Goal: Check status: Check status

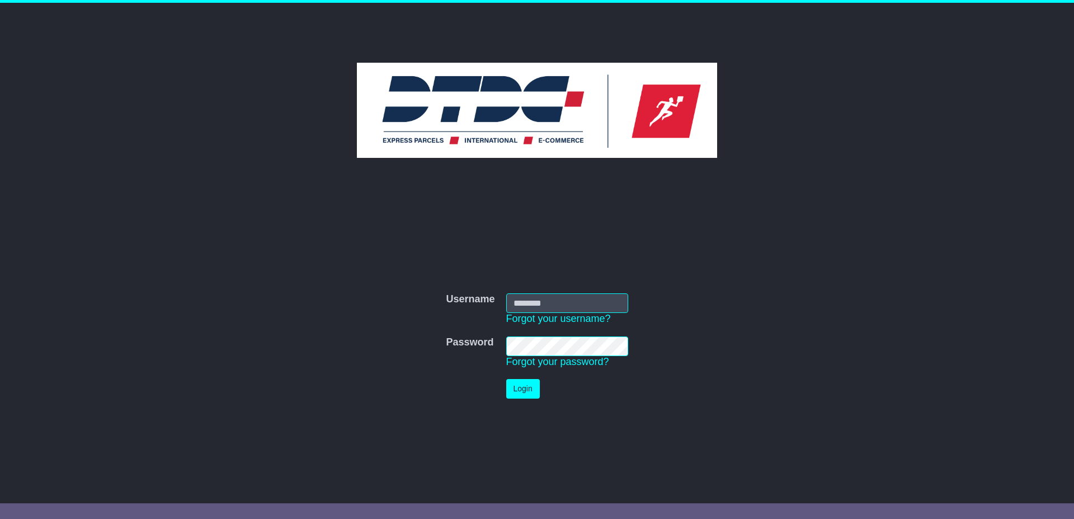
click at [529, 297] on input "Username" at bounding box center [567, 303] width 122 height 20
type input "******"
click at [530, 387] on button "Login" at bounding box center [523, 389] width 34 height 20
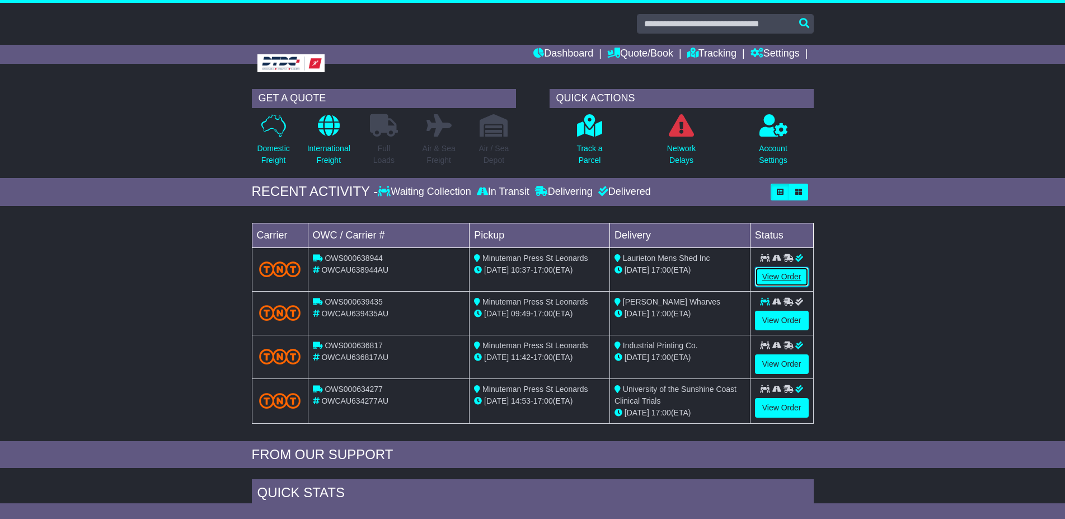
click at [779, 274] on link "View Order" at bounding box center [782, 277] width 54 height 20
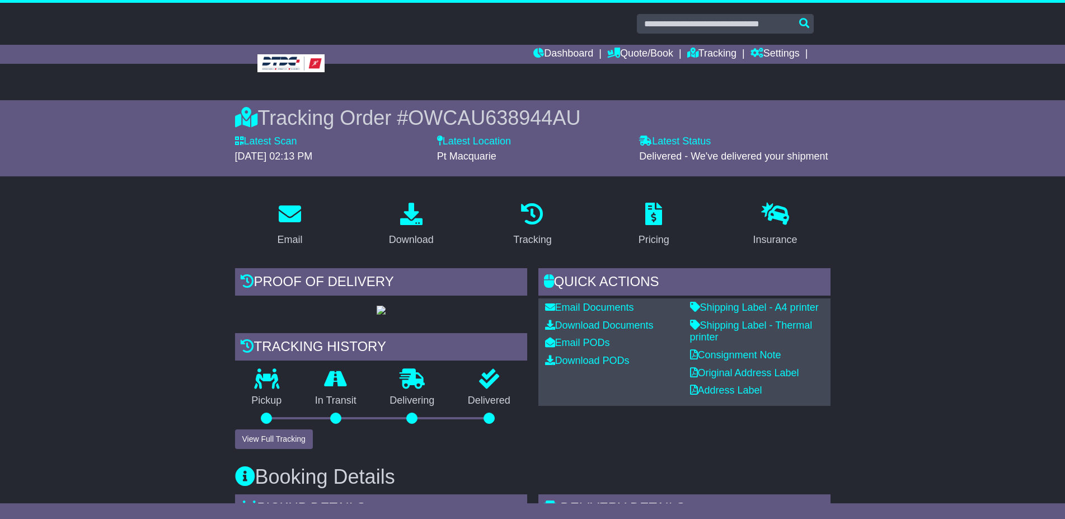
scroll to position [171, 0]
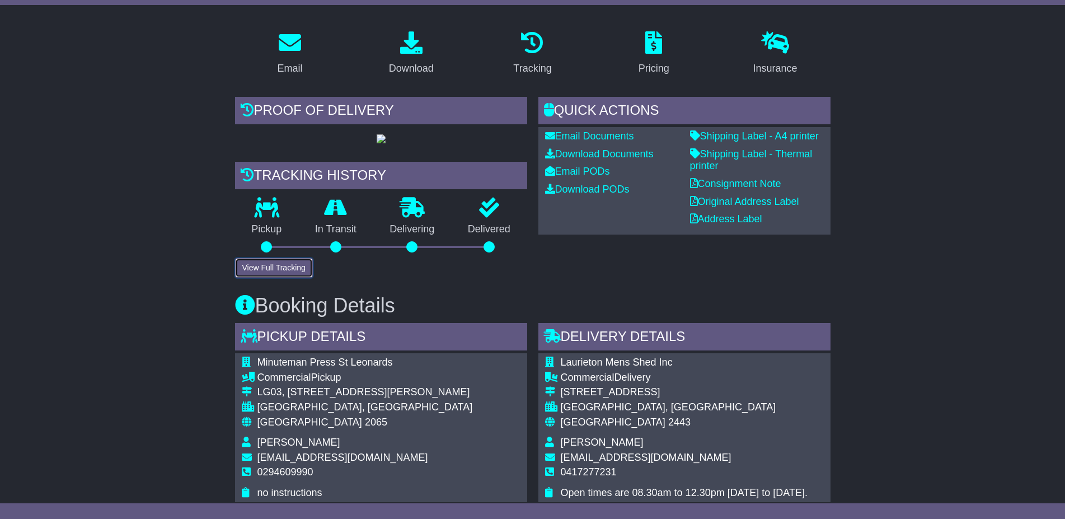
click at [266, 278] on button "View Full Tracking" at bounding box center [274, 268] width 78 height 20
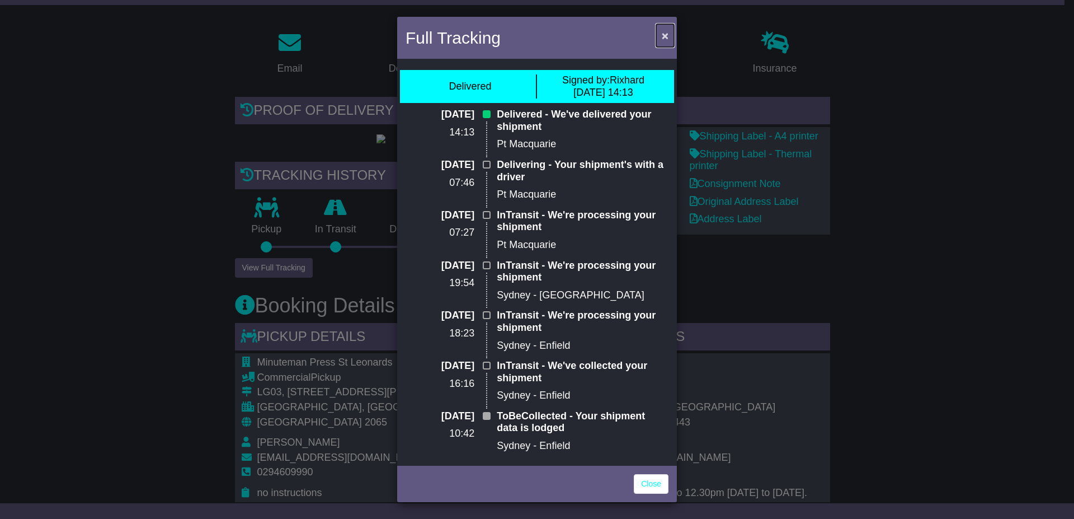
click at [662, 32] on span "×" at bounding box center [665, 35] width 7 height 13
